Goal: Task Accomplishment & Management: Manage account settings

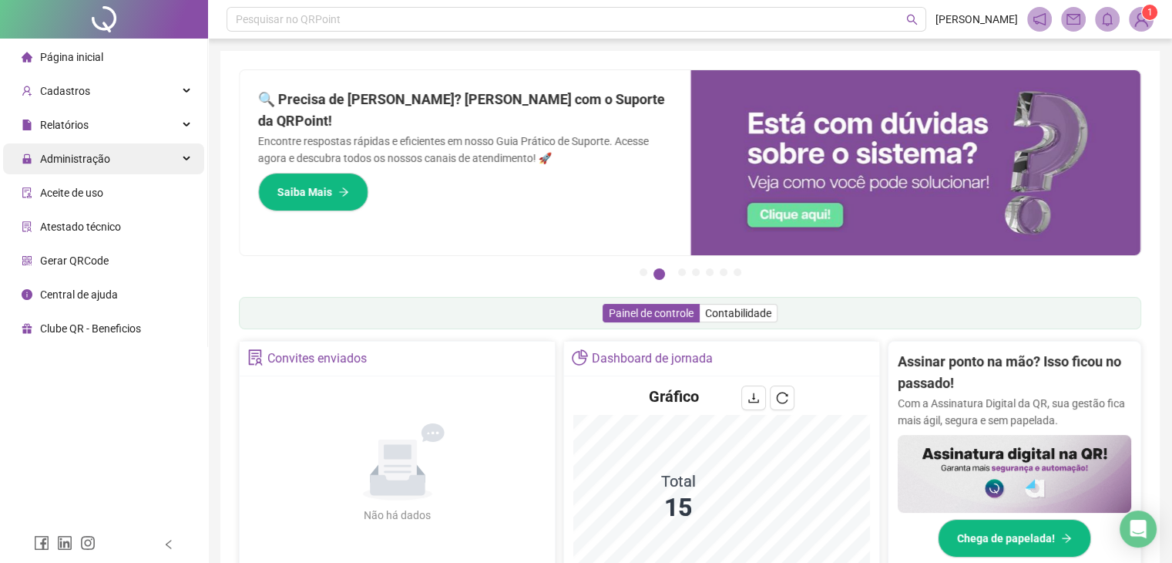
click at [127, 173] on div "Administração" at bounding box center [103, 158] width 201 height 31
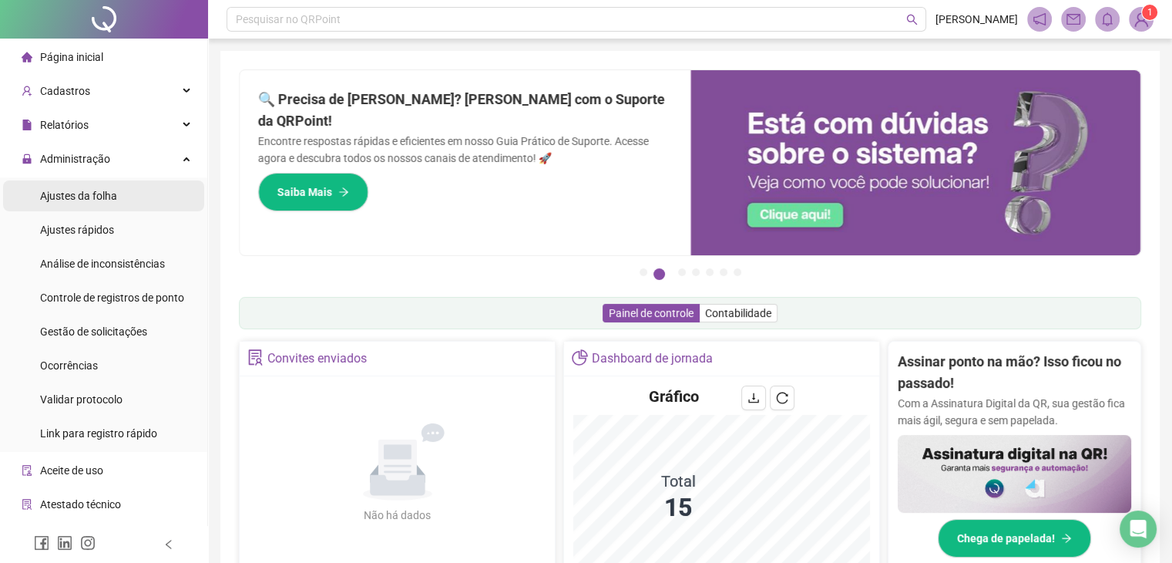
click at [113, 193] on span "Ajustes da folha" at bounding box center [78, 196] width 77 height 12
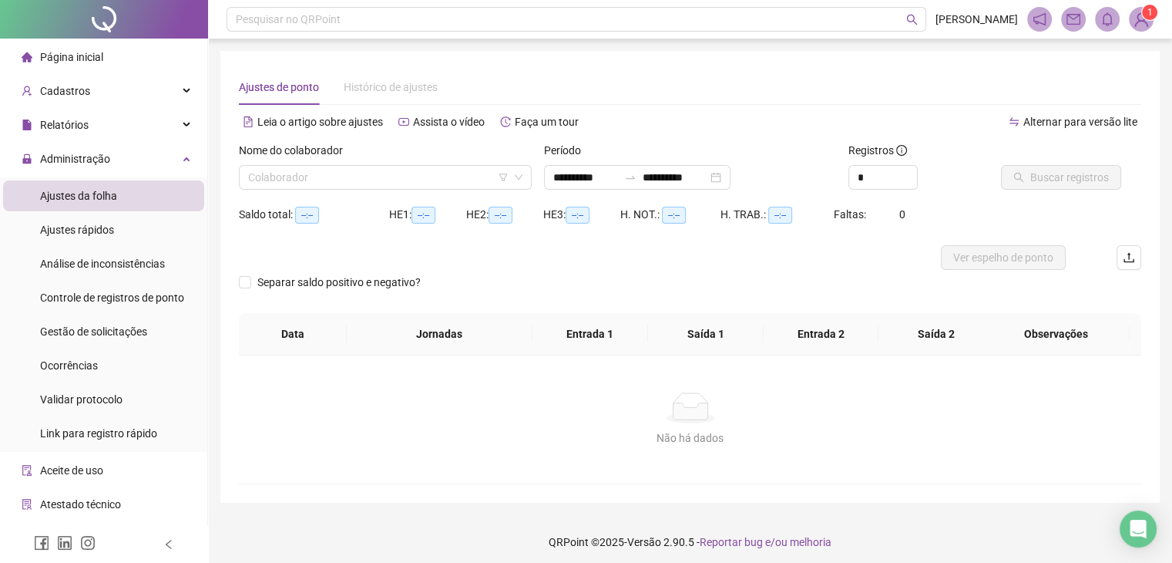
type input "**********"
click at [99, 330] on span "Gestão de solicitações" at bounding box center [93, 331] width 107 height 12
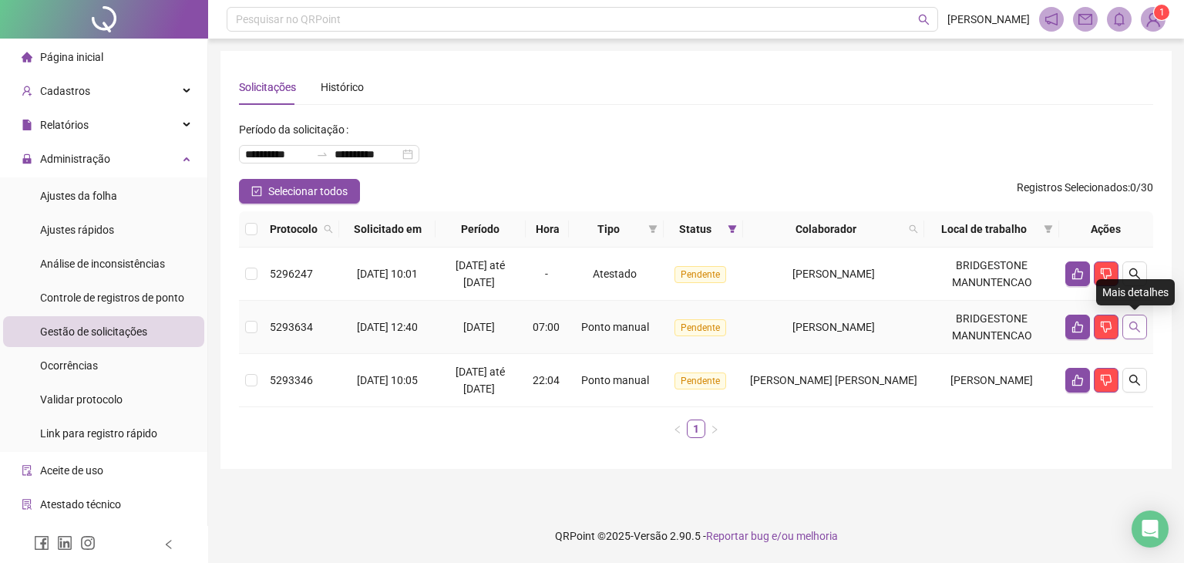
click at [1136, 332] on icon "search" at bounding box center [1134, 327] width 12 height 12
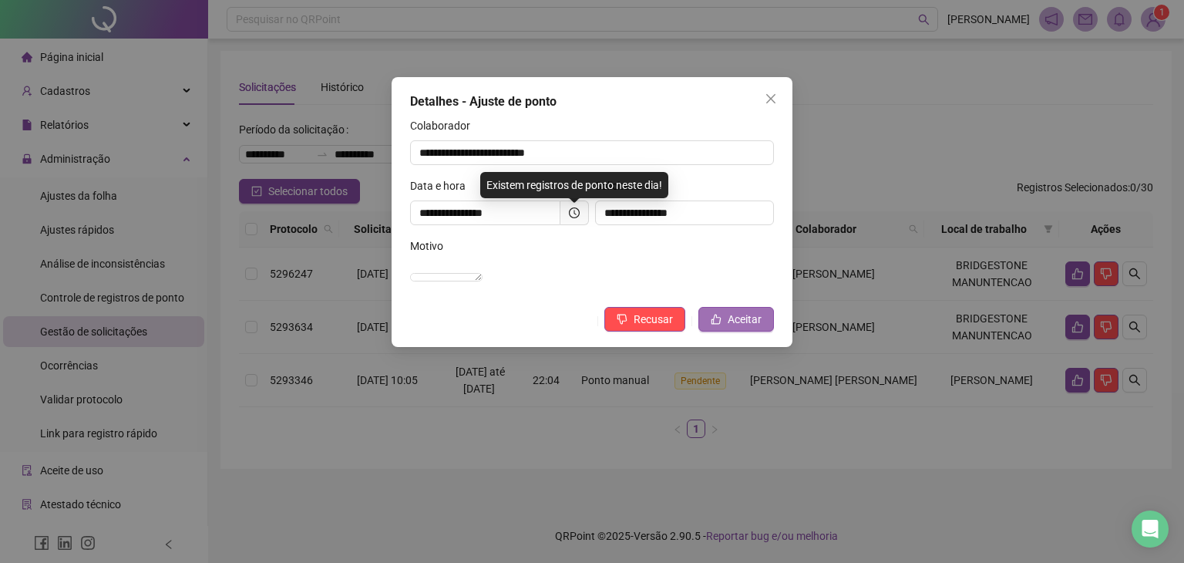
click at [751, 328] on span "Aceitar" at bounding box center [745, 319] width 34 height 17
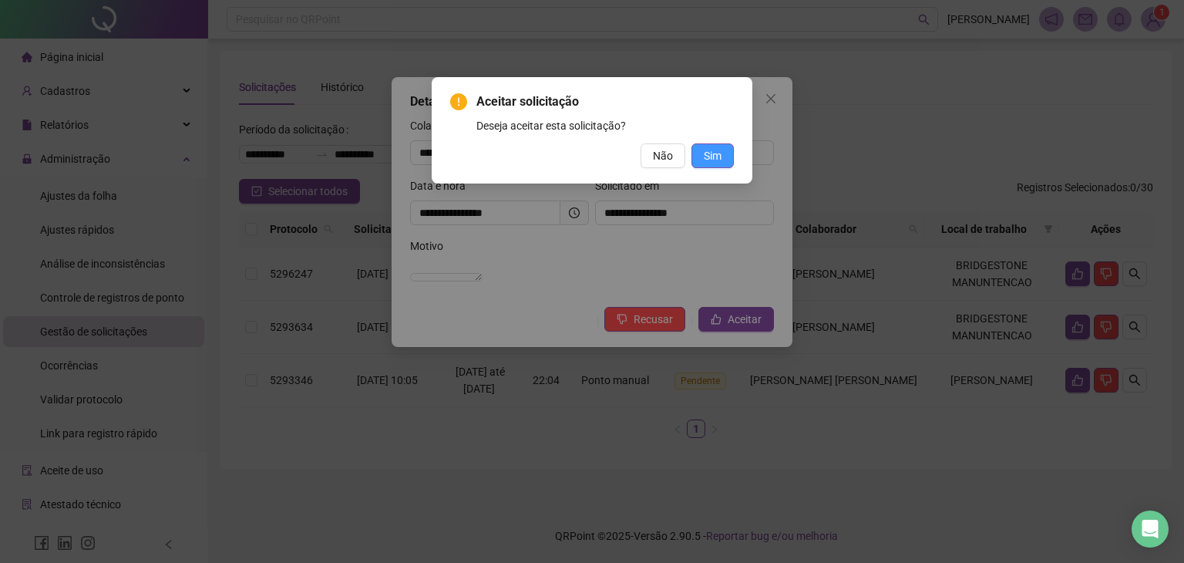
click at [711, 149] on span "Sim" at bounding box center [713, 155] width 18 height 17
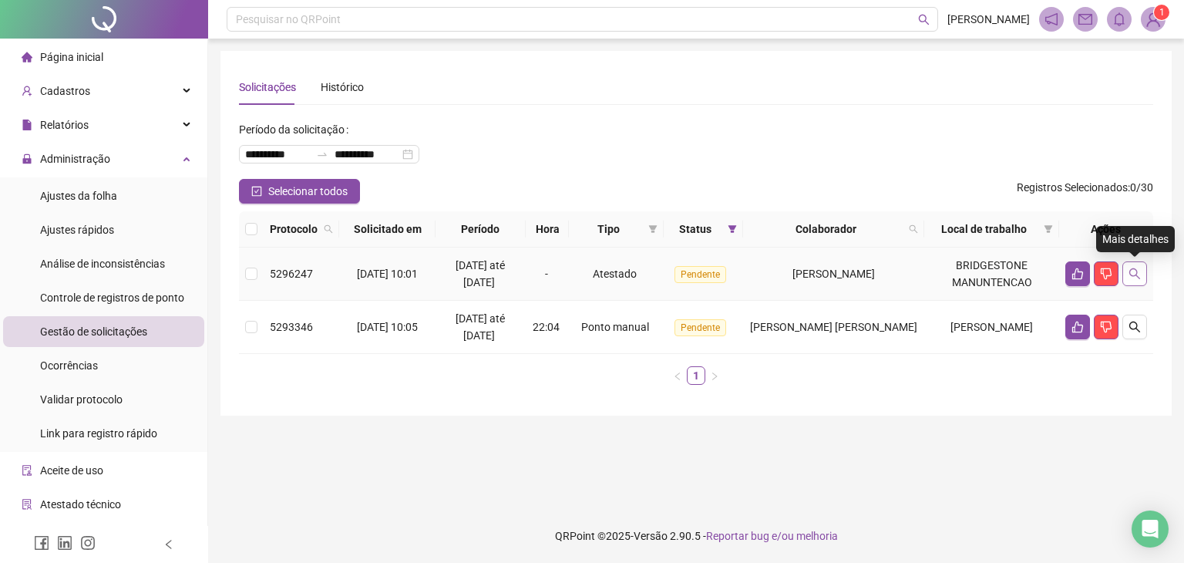
click at [1141, 280] on button "button" at bounding box center [1134, 273] width 25 height 25
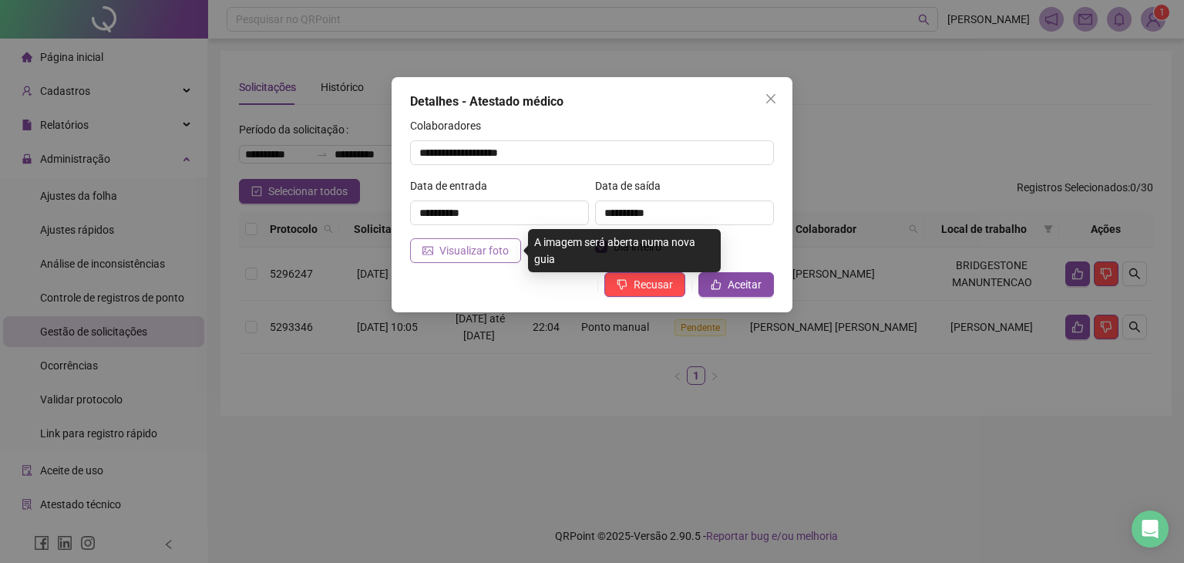
click at [479, 256] on span "Visualizar foto" at bounding box center [473, 250] width 69 height 17
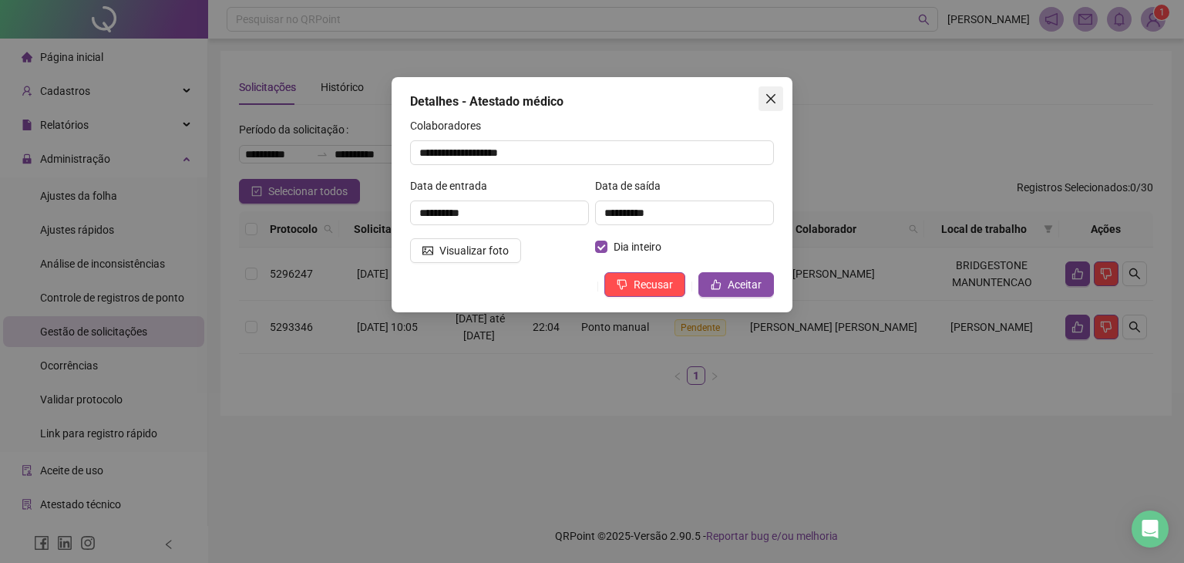
click at [776, 98] on icon "close" at bounding box center [771, 98] width 12 height 12
